Goal: Transaction & Acquisition: Subscribe to service/newsletter

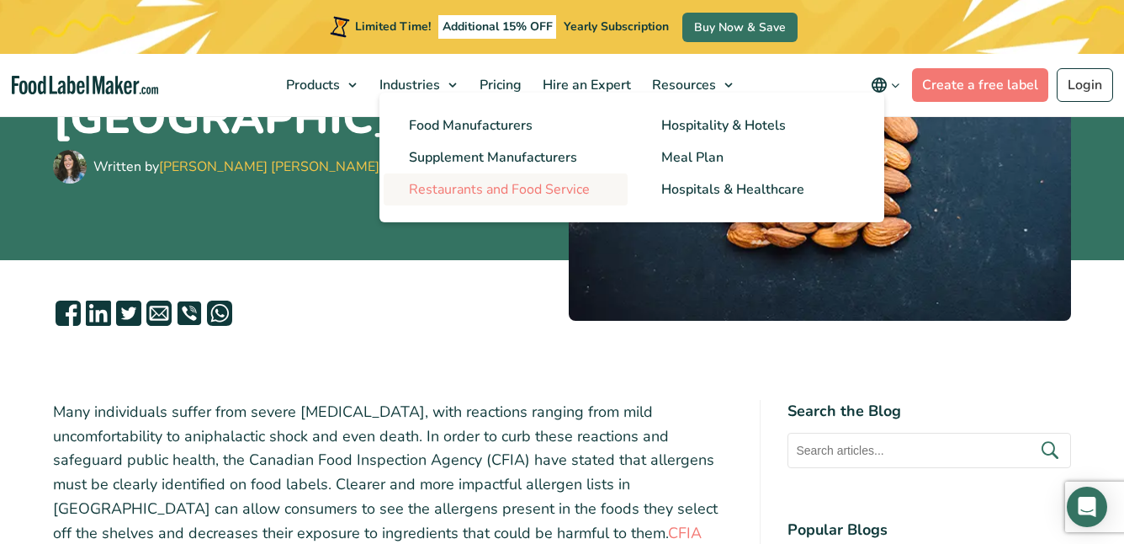
scroll to position [290, 0]
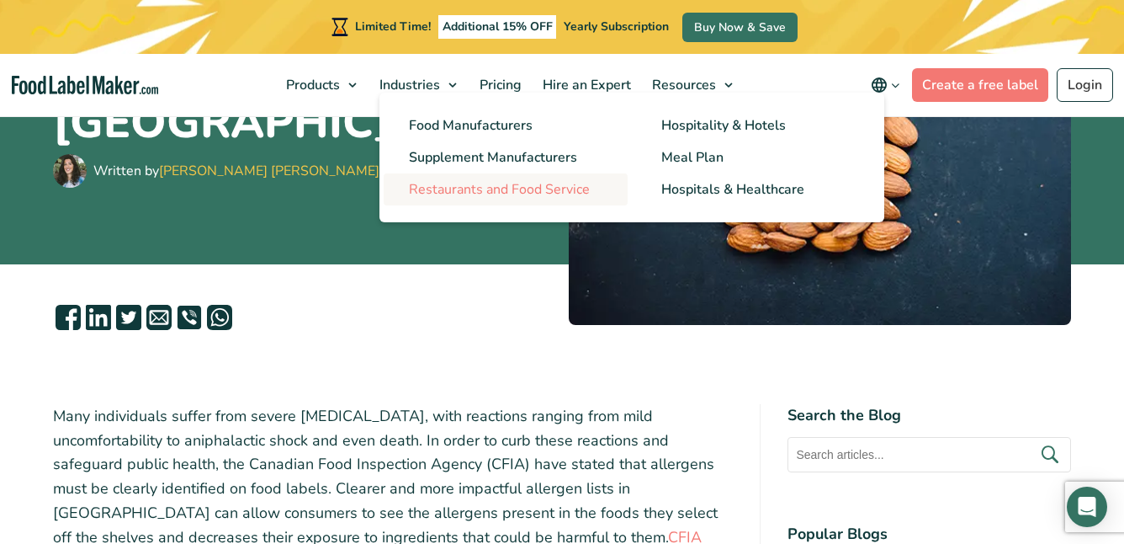
click at [538, 189] on span "Restaurants and Food Service" at bounding box center [499, 189] width 181 height 19
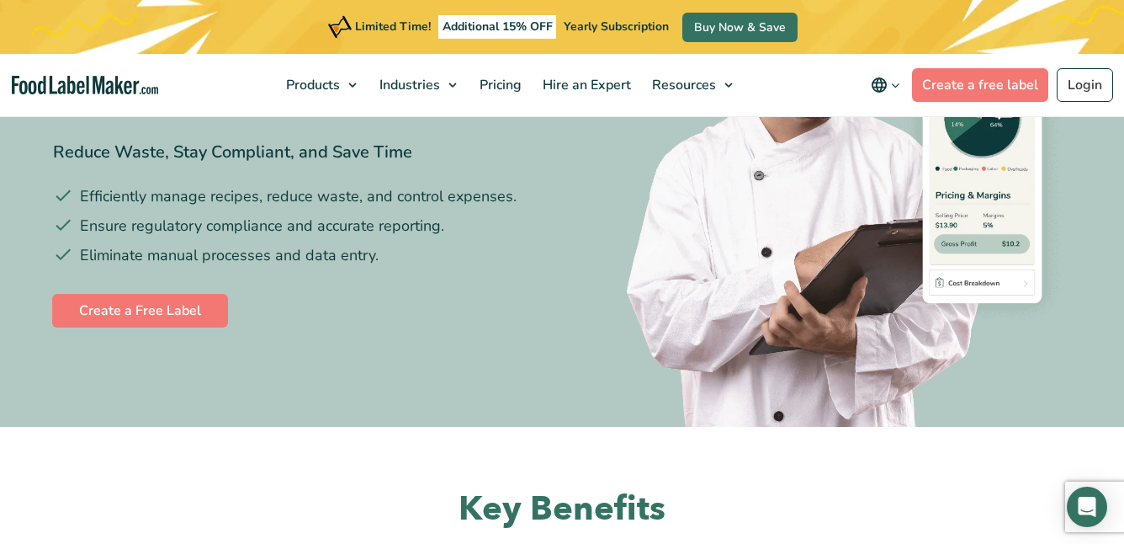
scroll to position [274, 0]
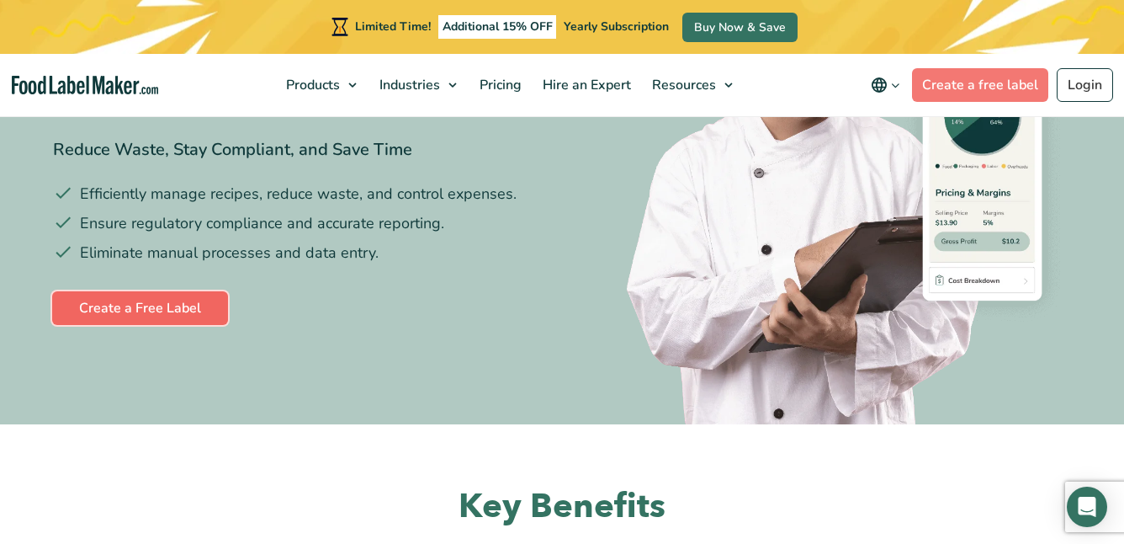
click at [199, 312] on link "Create a Free Label" at bounding box center [140, 308] width 176 height 34
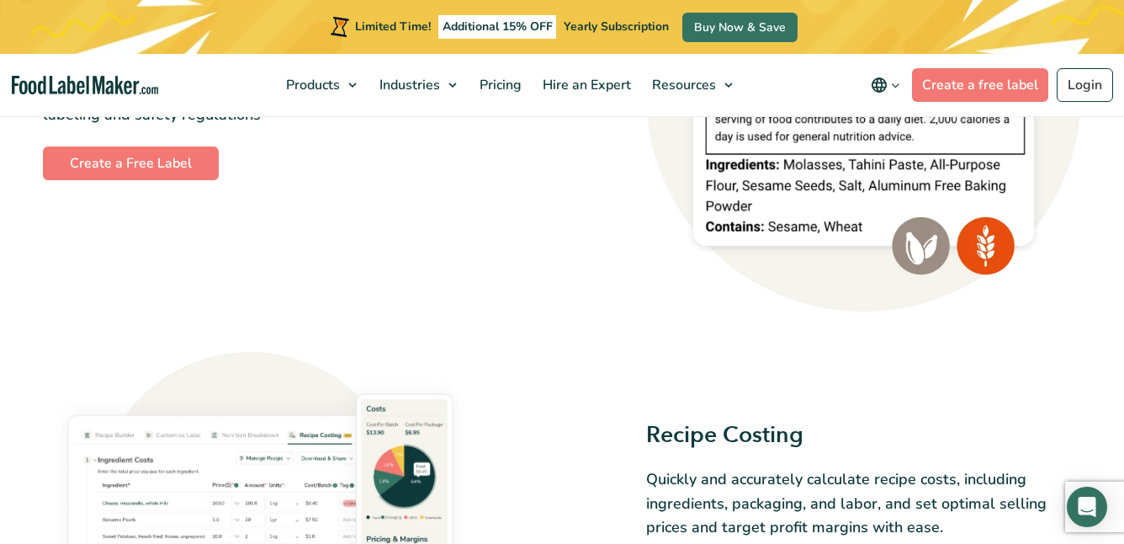
scroll to position [1677, 0]
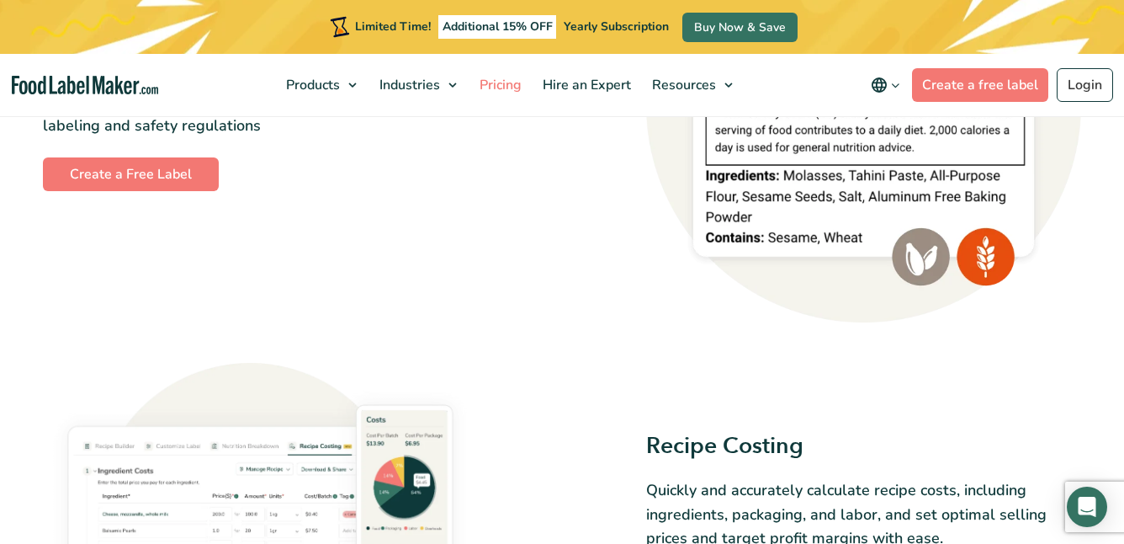
click at [513, 85] on span "Pricing" at bounding box center [499, 85] width 49 height 19
